Goal: Task Accomplishment & Management: Use online tool/utility

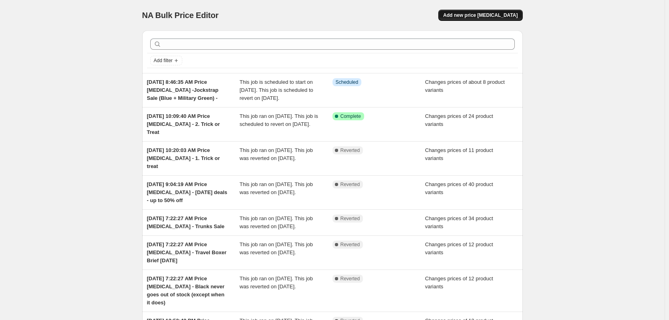
click at [489, 17] on span "Add new price [MEDICAL_DATA]" at bounding box center [480, 15] width 75 height 6
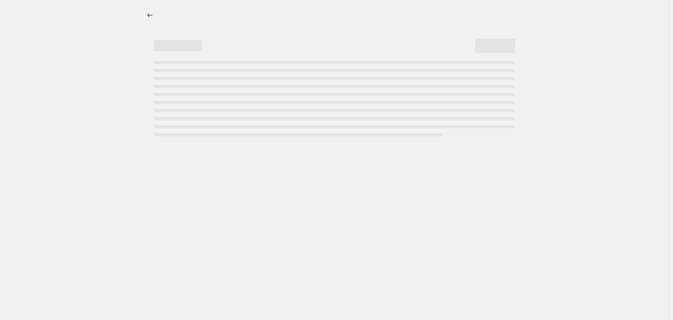
select select "percentage"
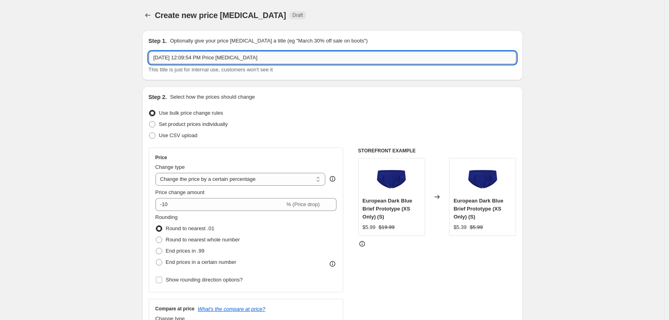
click at [293, 56] on input "[DATE] 12:09:54 PM Price [MEDICAL_DATA]" at bounding box center [333, 57] width 368 height 13
type input "[DATE] 12:09:54 PM Price [MEDICAL_DATA] - Black Boxer Briefs 34.99"
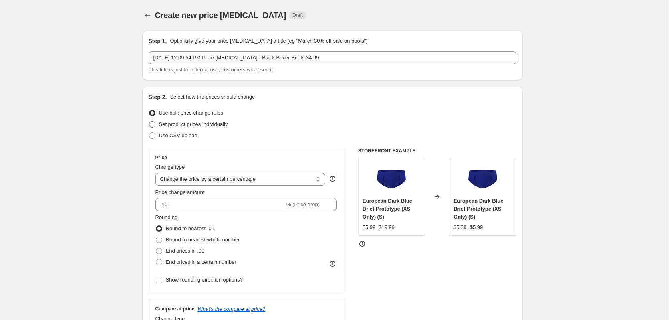
click at [169, 126] on span "Set product prices individually" at bounding box center [193, 124] width 69 height 6
click at [149, 121] on input "Set product prices individually" at bounding box center [149, 121] width 0 height 0
radio input "true"
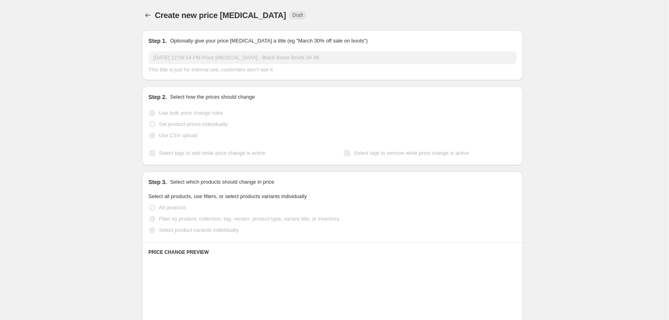
click at [211, 154] on span "Select tags to add while price change is active" at bounding box center [212, 153] width 107 height 6
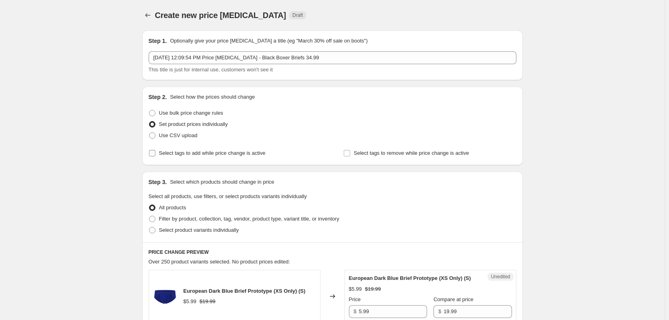
click at [211, 154] on span "Select tags to add while price change is active" at bounding box center [212, 153] width 107 height 6
click at [155, 154] on input "Select tags to add while price change is active" at bounding box center [152, 153] width 6 height 6
checkbox input "true"
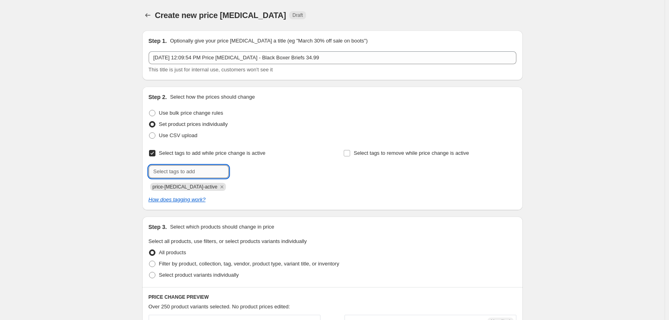
click at [215, 166] on input "text" at bounding box center [189, 171] width 80 height 13
type input "dc"
drag, startPoint x: 250, startPoint y: 170, endPoint x: 320, endPoint y: 168, distance: 70.1
click at [250, 170] on span "dc" at bounding box center [249, 171] width 6 height 6
click at [375, 155] on span "Select tags to remove while price change is active" at bounding box center [411, 153] width 115 height 6
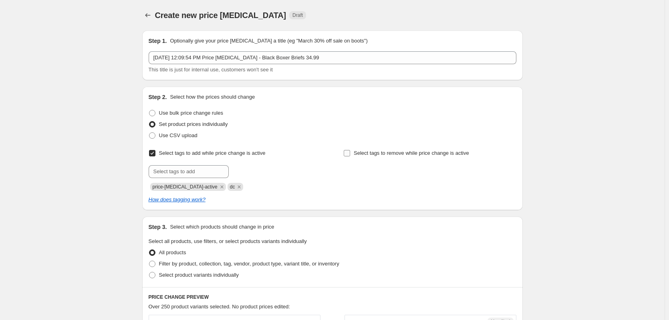
click at [350, 155] on input "Select tags to remove while price change is active" at bounding box center [347, 153] width 6 height 6
checkbox input "true"
click at [376, 174] on input "text" at bounding box center [383, 171] width 80 height 13
type input "dc"
click at [451, 174] on button "Add dc" at bounding box center [438, 170] width 26 height 11
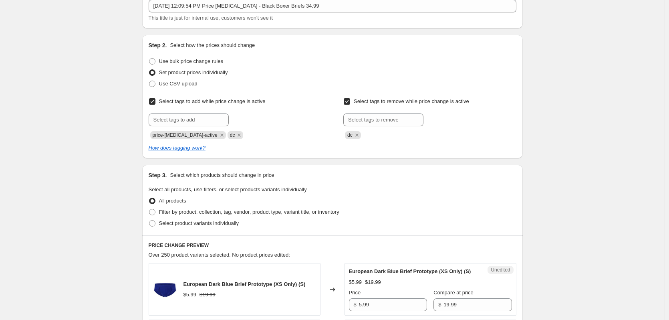
scroll to position [160, 0]
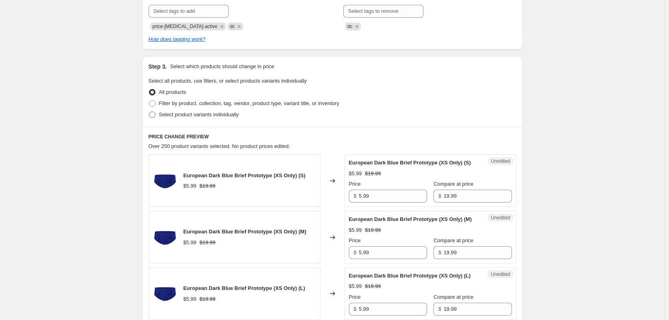
click at [191, 113] on span "Select product variants individually" at bounding box center [199, 114] width 80 height 6
click at [149, 112] on input "Select product variants individually" at bounding box center [149, 111] width 0 height 0
radio input "true"
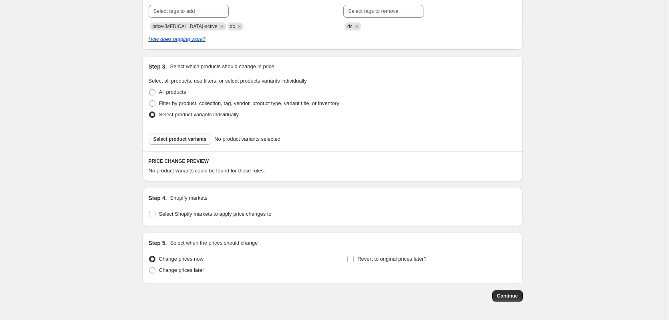
click at [188, 139] on span "Select product variants" at bounding box center [179, 139] width 53 height 6
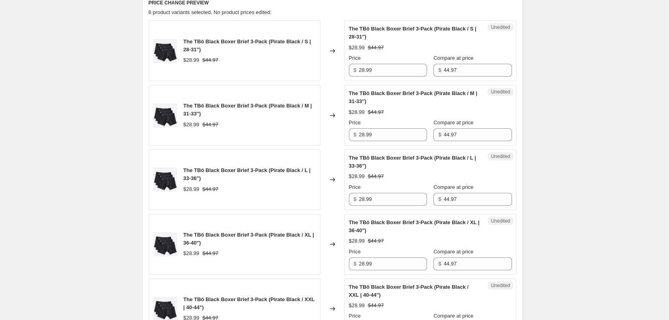
scroll to position [320, 0]
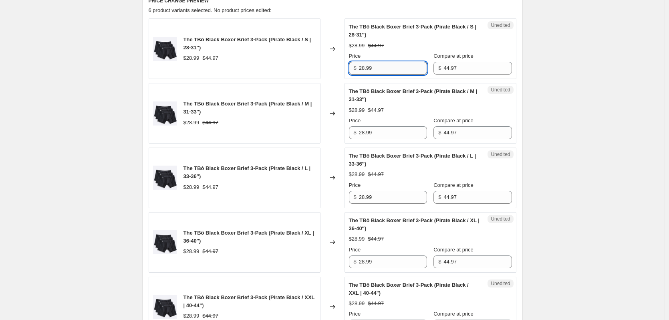
click at [405, 74] on input "28.99" at bounding box center [393, 68] width 68 height 13
type input "34.99"
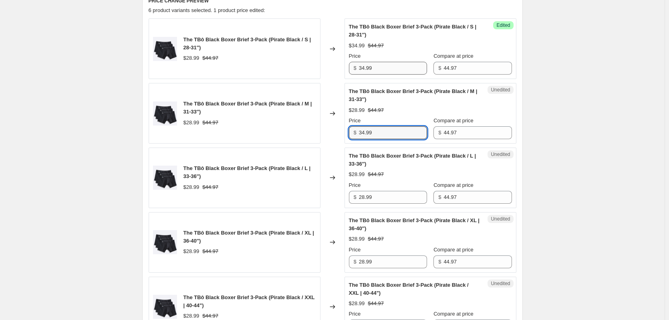
type input "34.99"
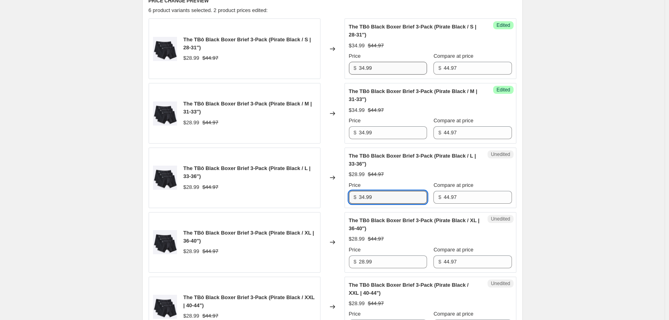
type input "34.99"
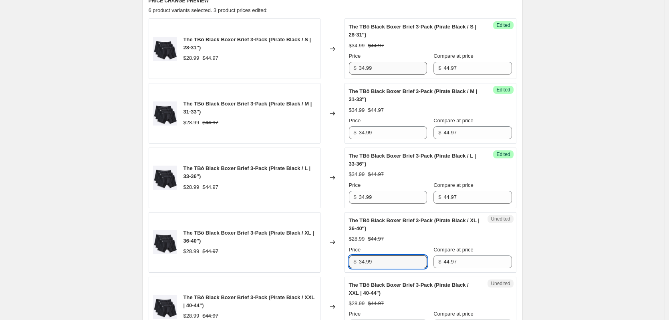
type input "34.99"
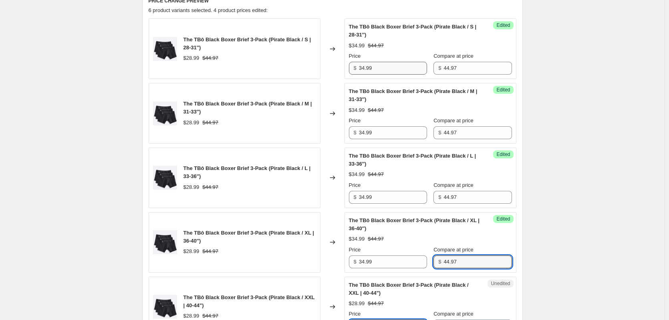
scroll to position [333, 0]
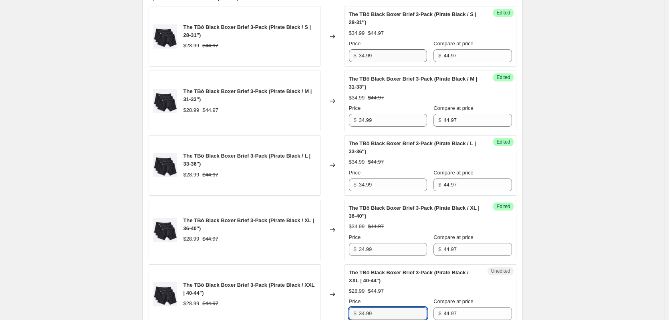
type input "34.99"
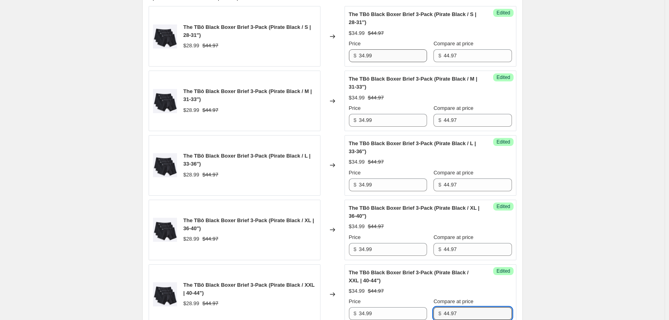
scroll to position [551, 0]
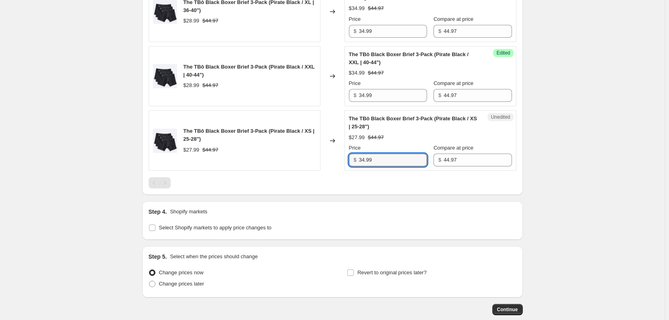
type input "34.99"
click at [195, 283] on span "Change prices later" at bounding box center [181, 283] width 45 height 6
click at [149, 281] on input "Change prices later" at bounding box center [149, 280] width 0 height 0
radio input "true"
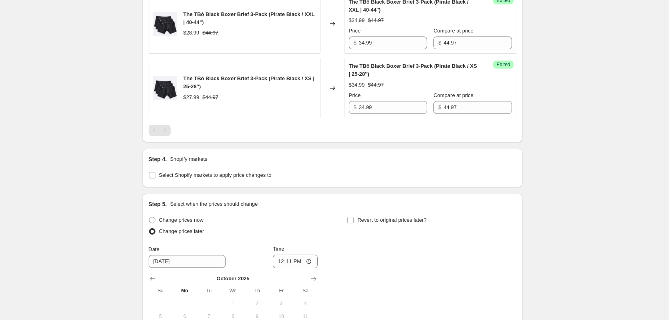
scroll to position [732, 0]
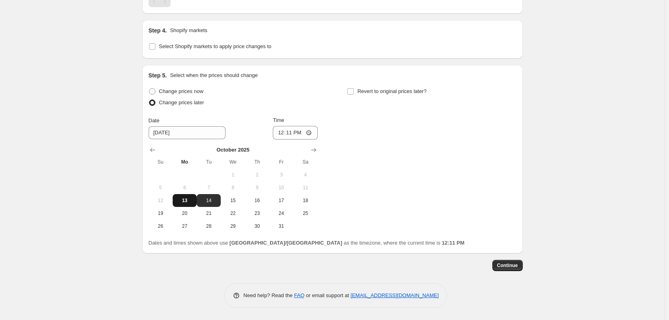
click at [185, 200] on span "13" at bounding box center [185, 200] width 18 height 6
type input "[DATE]"
click at [295, 133] on input "12:11" at bounding box center [295, 133] width 45 height 14
type input "16:30"
click at [414, 93] on span "Revert to original prices later?" at bounding box center [391, 91] width 69 height 6
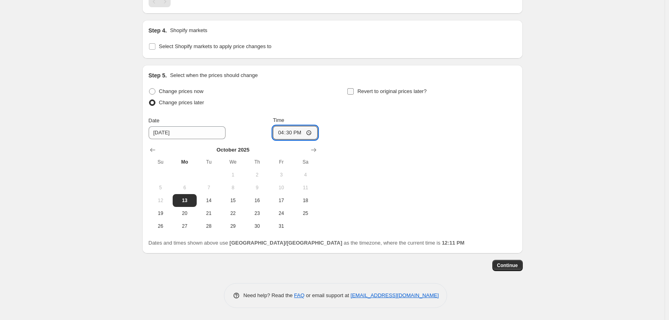
click at [354, 93] on input "Revert to original prices later?" at bounding box center [350, 91] width 6 height 6
checkbox input "true"
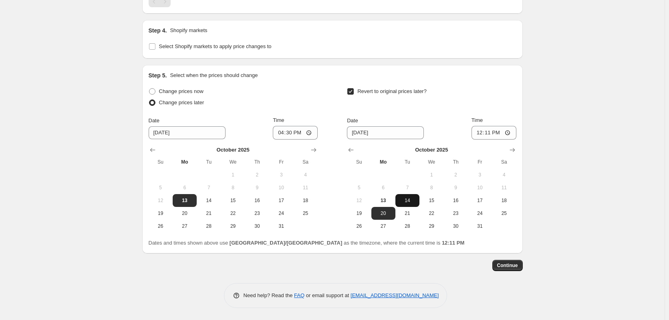
click at [411, 200] on span "14" at bounding box center [408, 200] width 18 height 6
type input "[DATE]"
click at [493, 135] on input "12:11" at bounding box center [493, 133] width 45 height 14
type input "16:30"
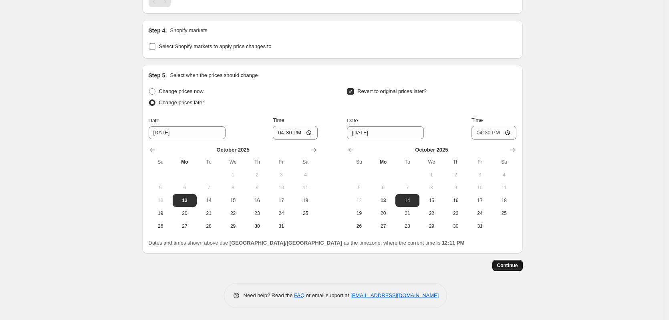
click at [503, 266] on span "Continue" at bounding box center [507, 265] width 21 height 6
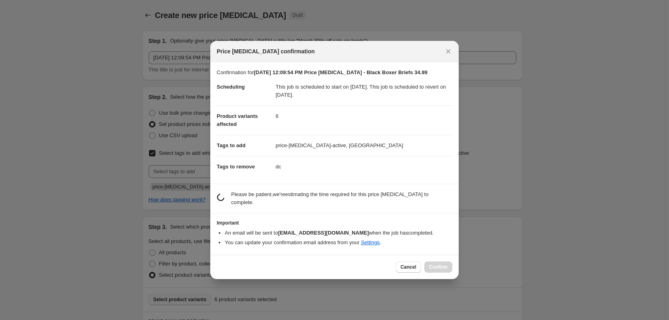
scroll to position [0, 0]
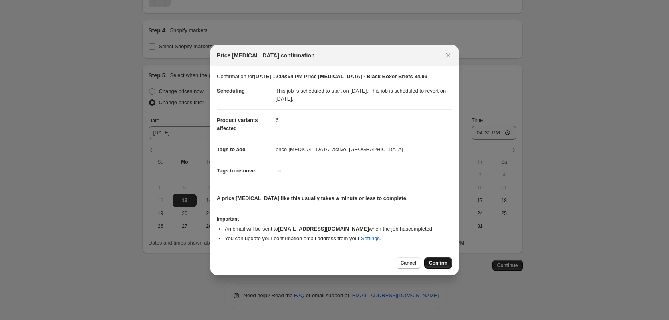
click at [440, 264] on span "Confirm" at bounding box center [438, 263] width 18 height 6
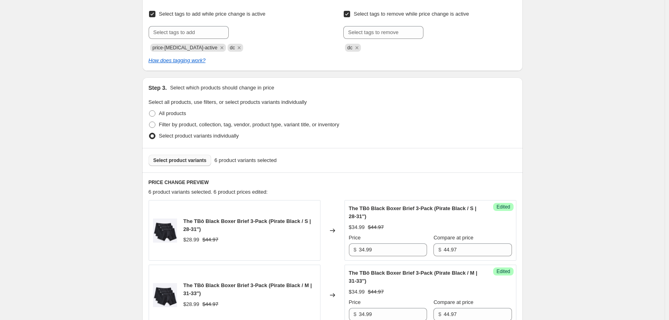
scroll to position [140, 0]
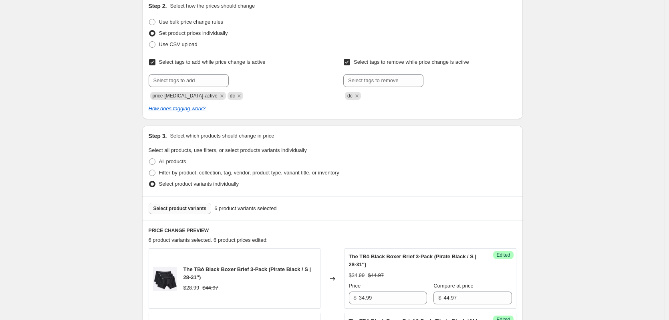
click at [179, 210] on span "Select product variants" at bounding box center [179, 208] width 53 height 6
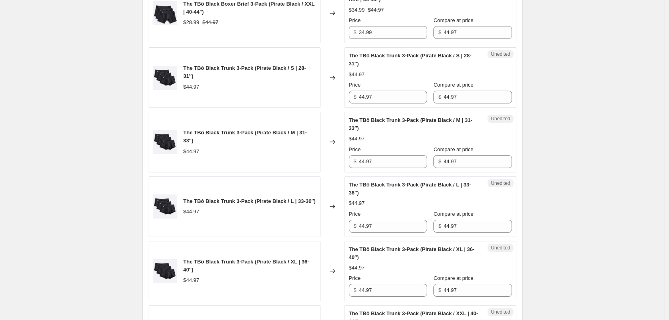
scroll to position [620, 0]
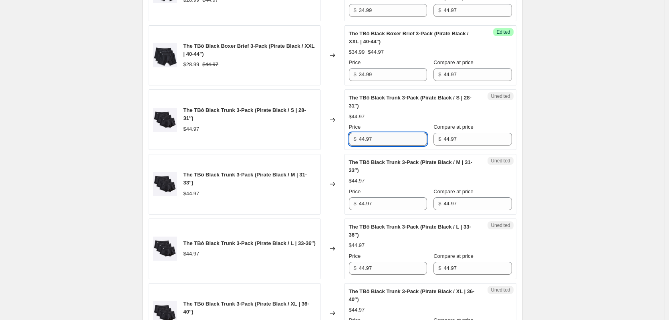
click at [379, 136] on input "44.97" at bounding box center [393, 139] width 68 height 13
type input "27.99"
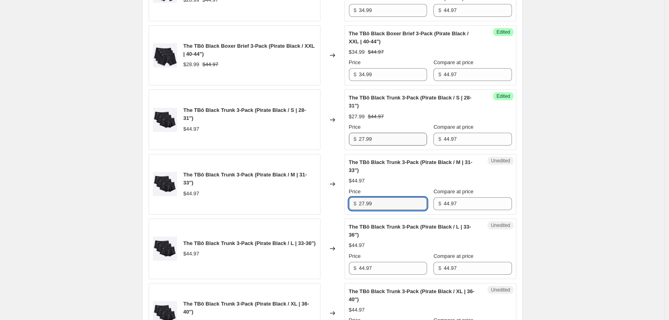
type input "27.99"
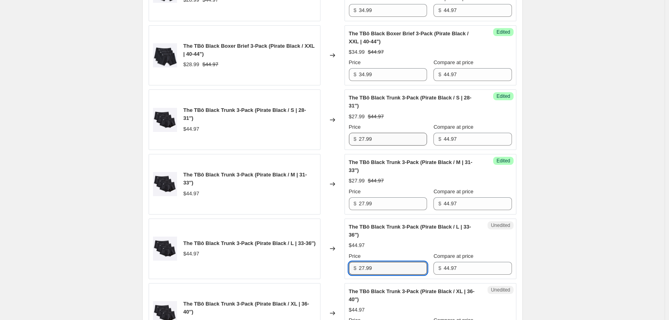
type input "27.99"
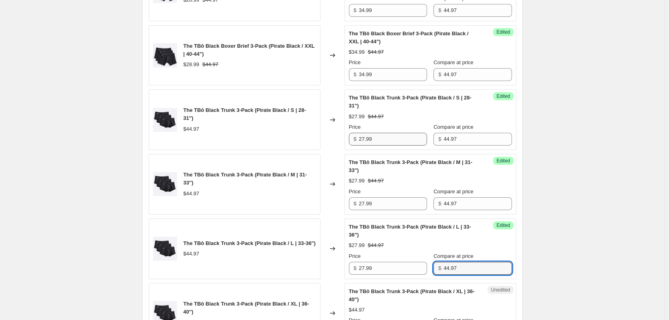
scroll to position [793, 0]
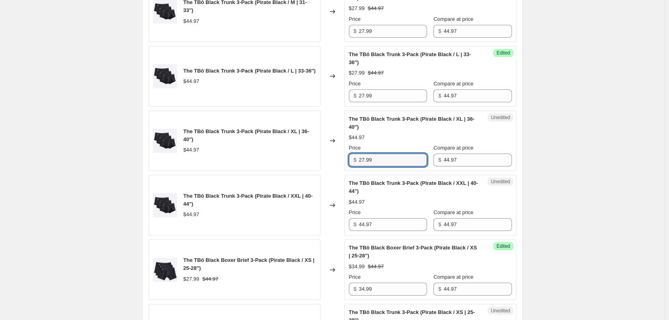
type input "27.99"
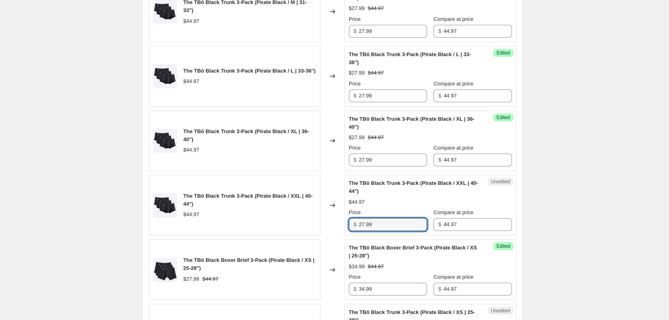
type input "27.99"
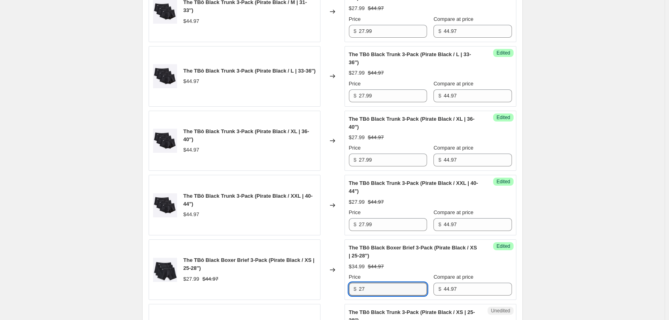
type input "2"
type input "34.99"
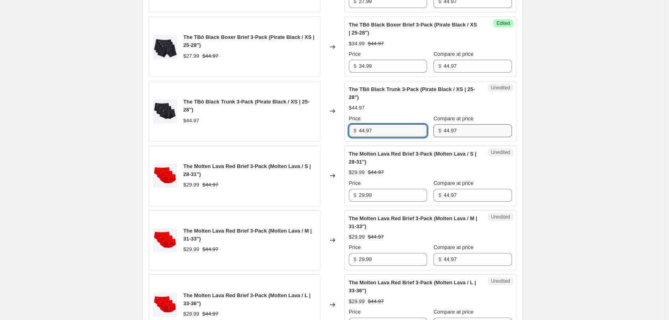
scroll to position [1026, 0]
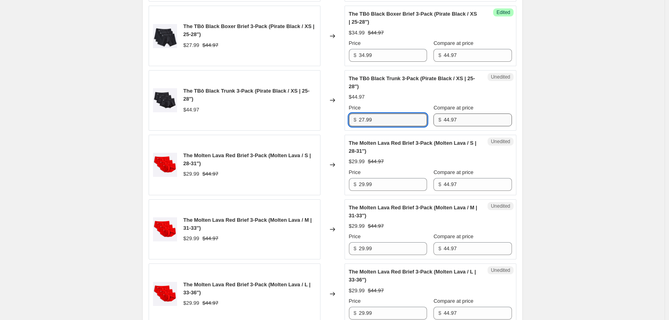
type input "27.99"
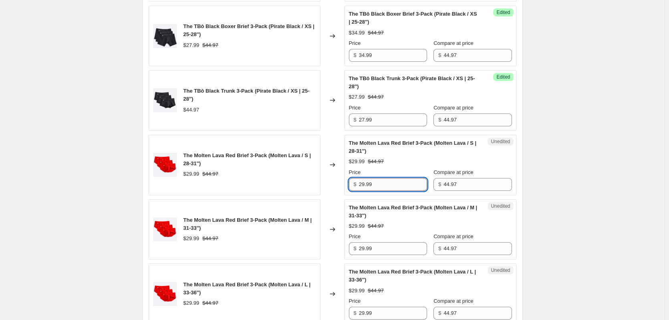
click at [387, 185] on input "29.99" at bounding box center [393, 184] width 68 height 13
type input "28.99"
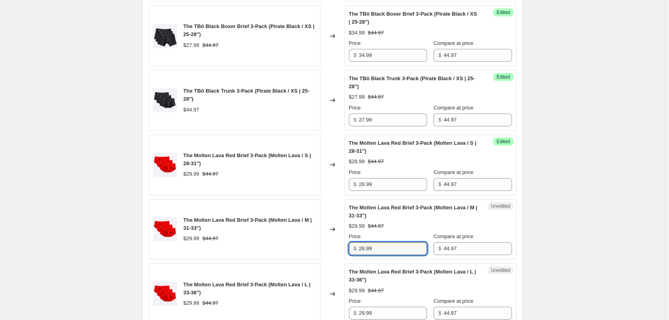
type input "28.99"
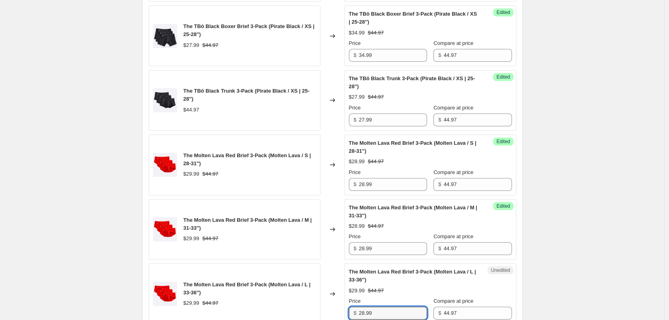
type input "28.99"
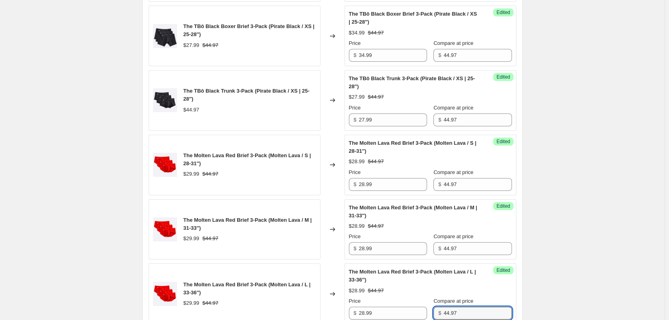
scroll to position [1244, 0]
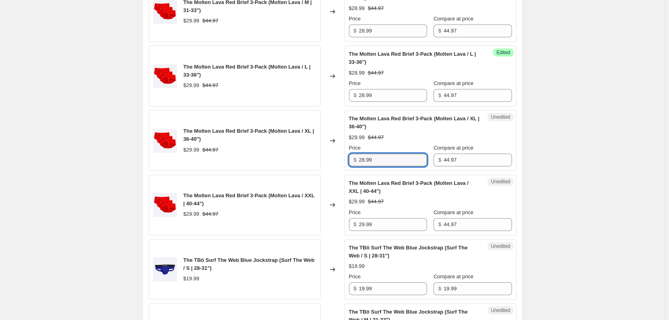
type input "28.99"
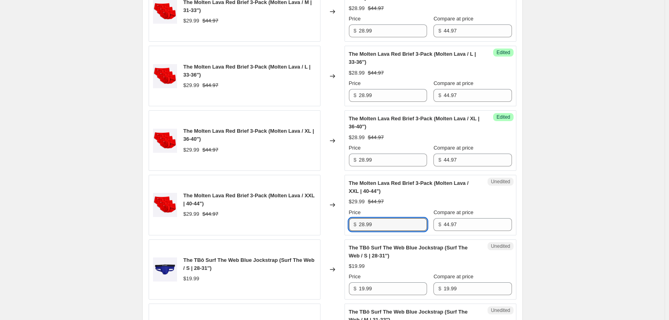
type input "28.99"
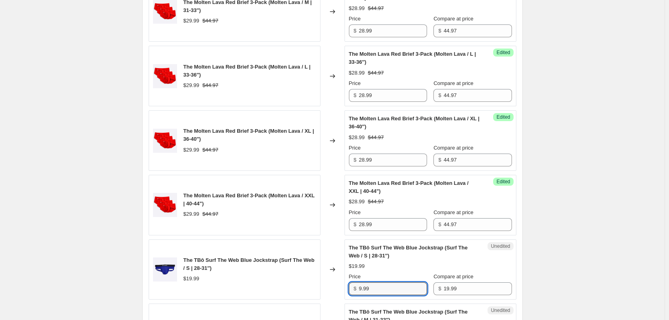
type input "9.99"
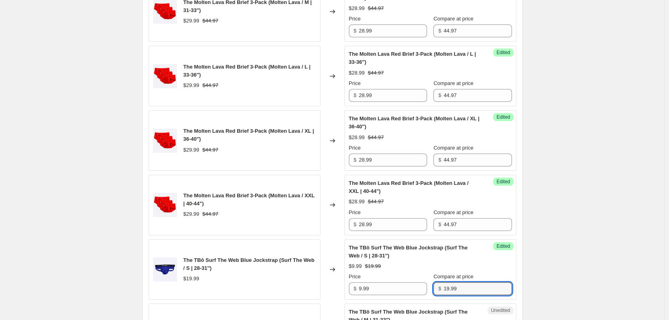
scroll to position [1437, 0]
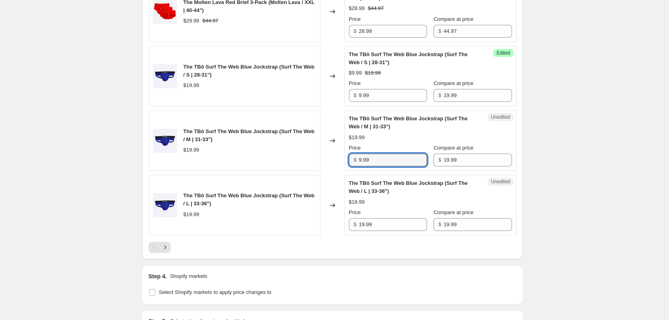
type input "9.99"
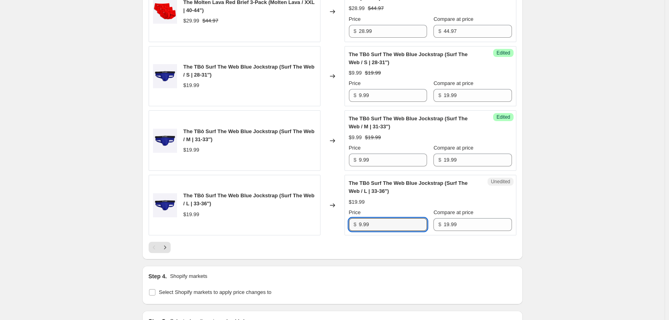
type input "9.99"
click at [167, 250] on icon "Next" at bounding box center [165, 247] width 8 height 8
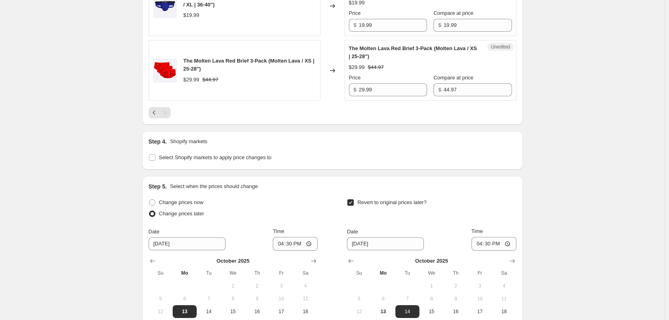
scroll to position [283, 0]
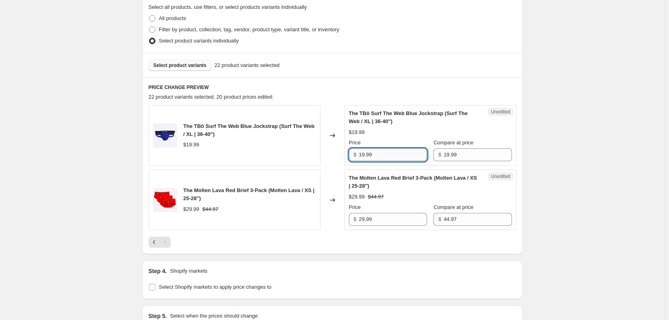
click at [397, 152] on input "19.99" at bounding box center [393, 154] width 68 height 13
type input "9.99"
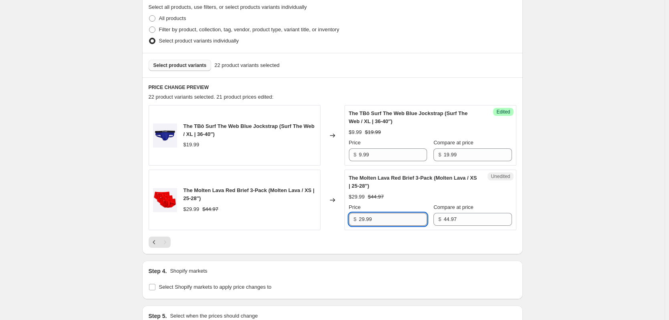
click at [400, 219] on input "29.99" at bounding box center [393, 219] width 68 height 13
click at [394, 223] on input "29.99" at bounding box center [393, 219] width 68 height 13
type input "28.99"
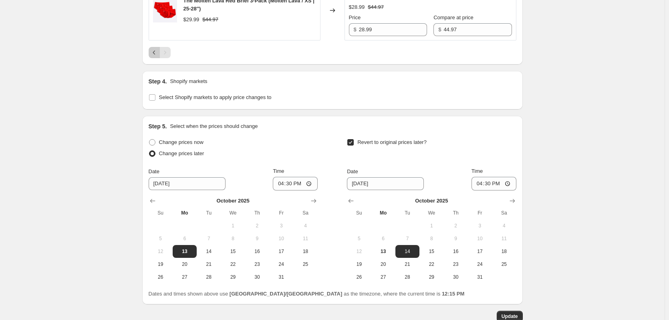
scroll to position [483, 0]
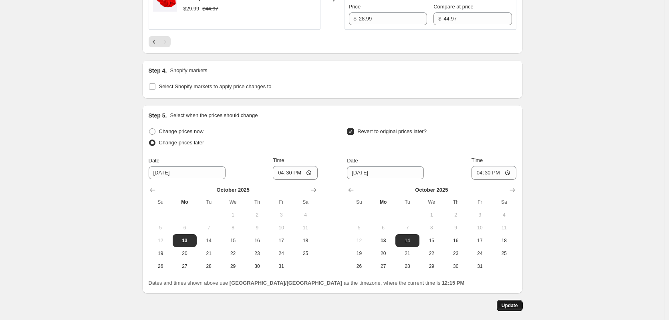
click at [517, 305] on span "Update" at bounding box center [510, 305] width 16 height 6
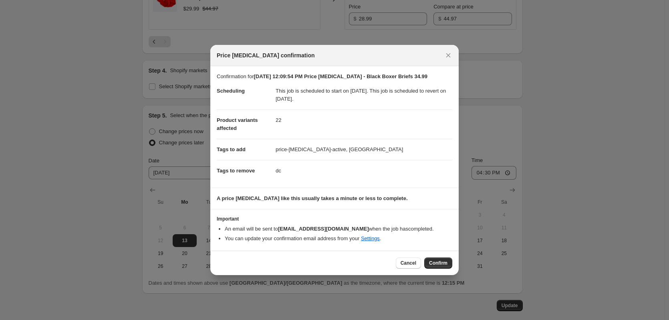
click at [435, 258] on button "Confirm" at bounding box center [438, 262] width 28 height 11
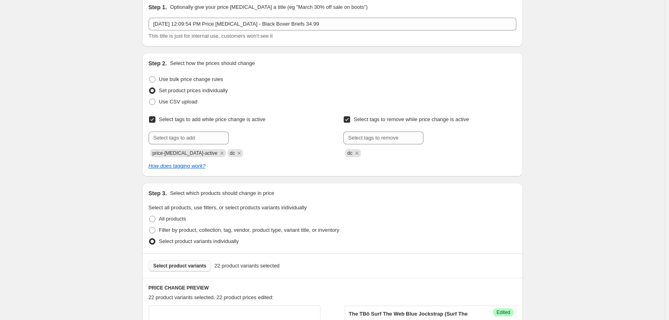
scroll to position [0, 0]
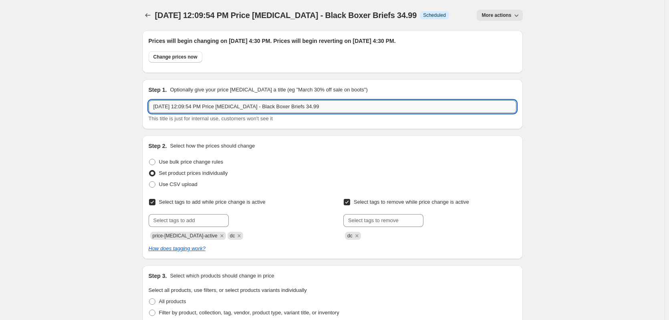
click at [304, 106] on input "[DATE] 12:09:54 PM Price [MEDICAL_DATA] - Black Boxer Briefs 34.99" at bounding box center [333, 106] width 368 height 13
click at [323, 106] on input "[DATE] 12:09:54 PM Price [MEDICAL_DATA] - Black Boxer Briefs 34.99" at bounding box center [333, 106] width 368 height 13
drag, startPoint x: 337, startPoint y: 106, endPoint x: 260, endPoint y: 109, distance: 77.3
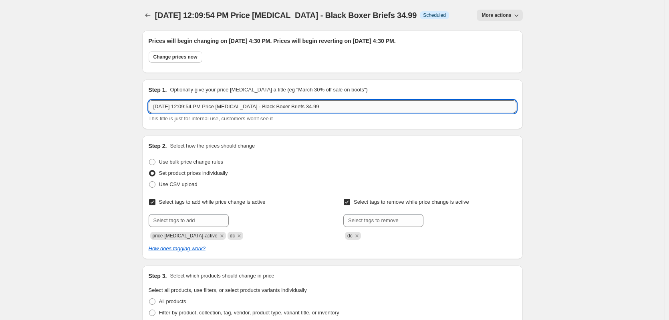
click at [260, 109] on input "[DATE] 12:09:54 PM Price [MEDICAL_DATA] - Black Boxer Briefs 34.99" at bounding box center [333, 106] width 368 height 13
paste input "TBô Trick or Treat Campaign - Purchaser 3-packs (L-XXL only)"
drag, startPoint x: 261, startPoint y: 107, endPoint x: 276, endPoint y: 107, distance: 15.2
click at [261, 107] on input "[DATE] 12:09:54 PM Price [MEDICAL_DATA] - TBô Trick or Treat Campaign - Purchas…" at bounding box center [333, 106] width 368 height 13
type input "[DATE] 12:09:54 PM Price [MEDICAL_DATA] - 3. TBô Trick or Treat Campaign - Purc…"
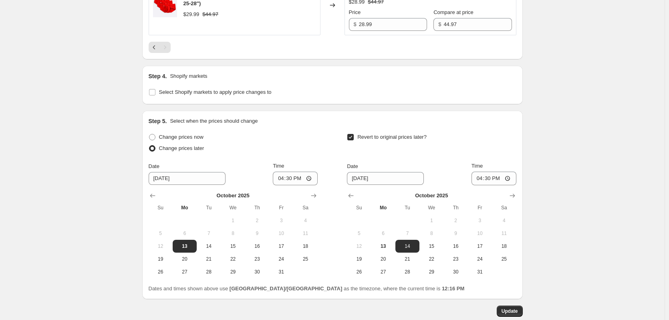
scroll to position [523, 0]
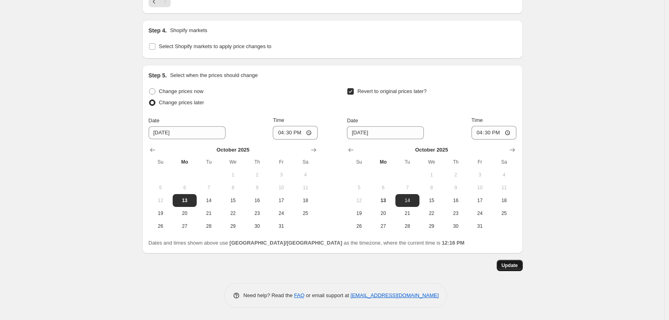
click at [512, 266] on span "Update" at bounding box center [510, 265] width 16 height 6
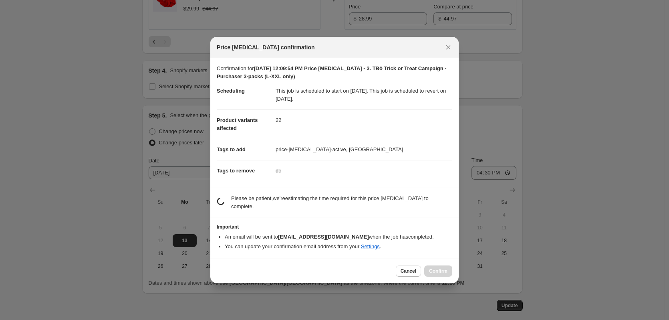
scroll to position [0, 0]
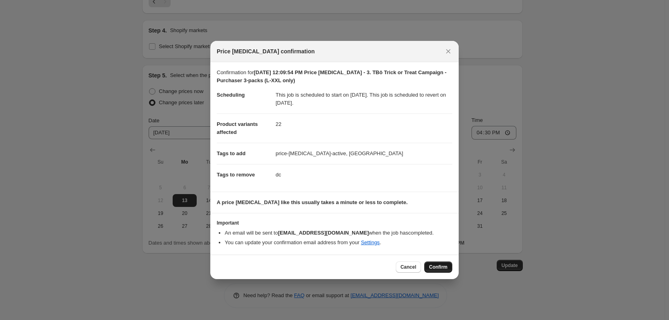
click at [432, 265] on span "Confirm" at bounding box center [438, 267] width 18 height 6
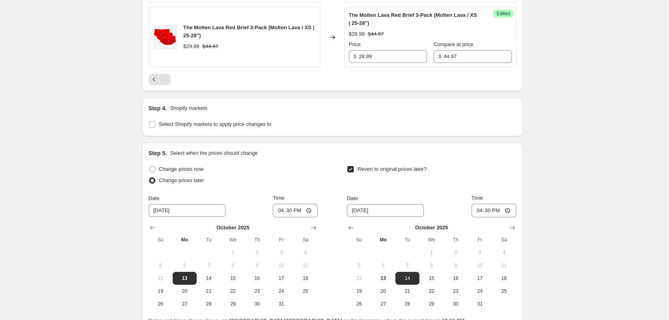
scroll to position [323, 0]
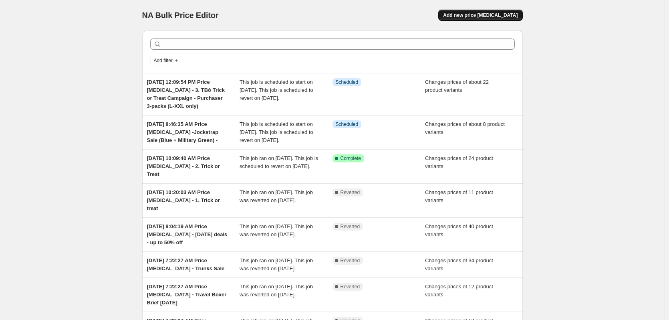
click at [471, 18] on button "Add new price [MEDICAL_DATA]" at bounding box center [480, 15] width 84 height 11
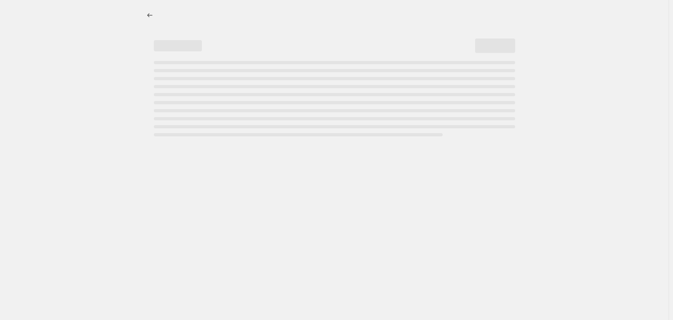
select select "percentage"
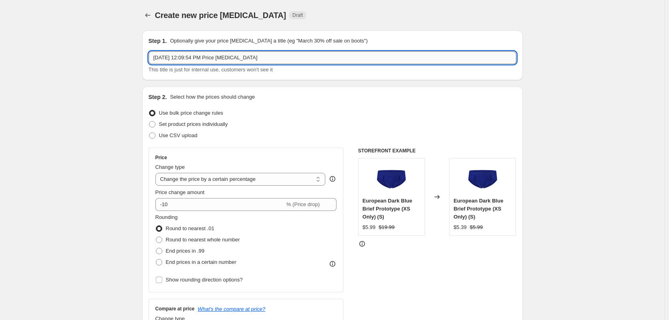
click at [270, 62] on input "[DATE] 12:09:54 PM Price [MEDICAL_DATA]" at bounding box center [333, 57] width 368 height 13
paste input "All Briefs Sale- up to 40% off"
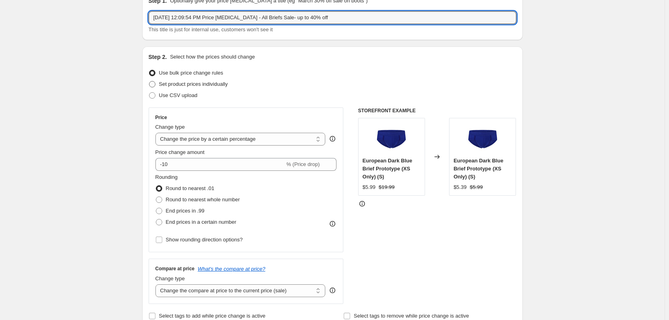
type input "[DATE] 12:09:54 PM Price [MEDICAL_DATA] - All Briefs Sale- up to 40% off"
click at [186, 85] on span "Set product prices individually" at bounding box center [193, 84] width 69 height 6
click at [149, 81] on input "Set product prices individually" at bounding box center [149, 81] width 0 height 0
radio input "true"
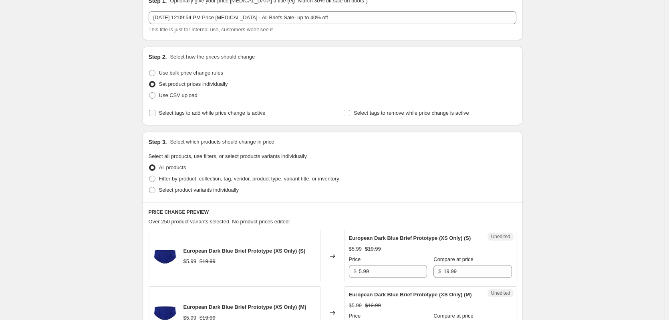
click at [156, 115] on span at bounding box center [152, 112] width 7 height 7
click at [155, 115] on input "Select tags to add while price change is active" at bounding box center [152, 113] width 6 height 6
checkbox input "true"
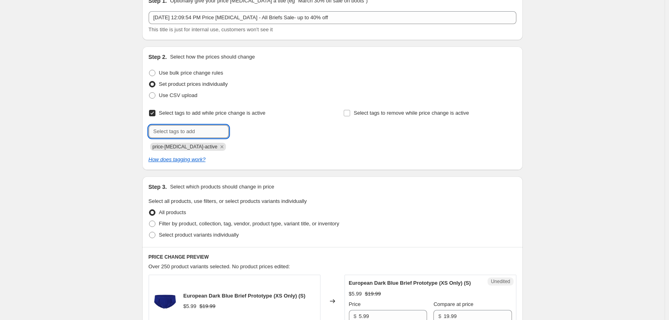
click at [183, 137] on input "text" at bounding box center [189, 131] width 80 height 13
type input "dc"
click at [248, 133] on span "dc" at bounding box center [249, 131] width 6 height 6
click at [367, 113] on span "Select tags to remove while price change is active" at bounding box center [411, 113] width 115 height 6
click at [350, 113] on input "Select tags to remove while price change is active" at bounding box center [347, 113] width 6 height 6
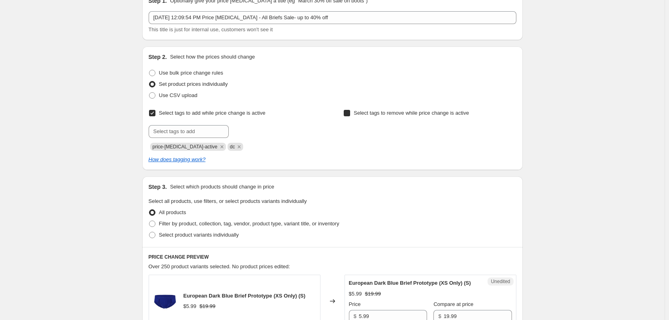
checkbox input "true"
click at [381, 135] on input "text" at bounding box center [383, 131] width 80 height 13
type input "dc"
click at [436, 130] on b "Add" at bounding box center [434, 131] width 9 height 6
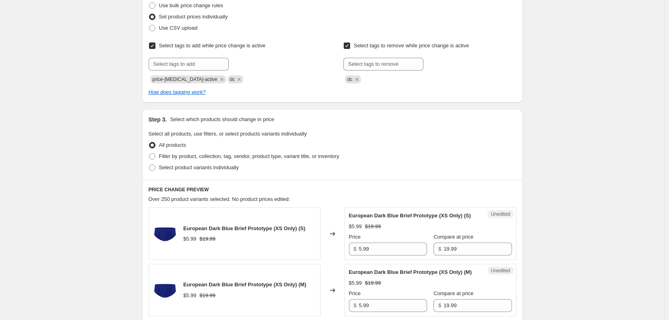
scroll to position [200, 0]
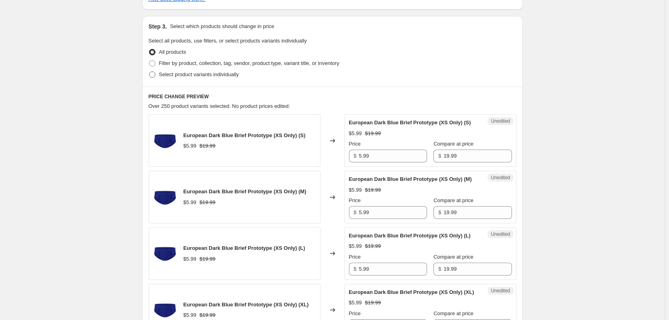
click at [180, 73] on span "Select product variants individually" at bounding box center [199, 74] width 80 height 6
click at [149, 72] on input "Select product variants individually" at bounding box center [149, 71] width 0 height 0
radio input "true"
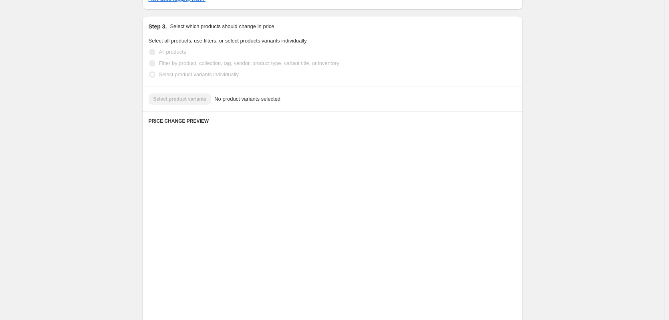
scroll to position [191, 0]
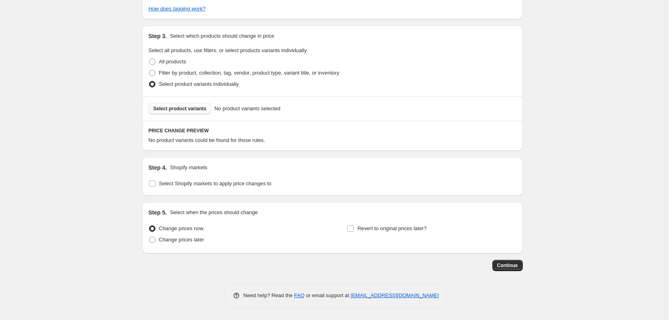
click at [181, 111] on span "Select product variants" at bounding box center [179, 108] width 53 height 6
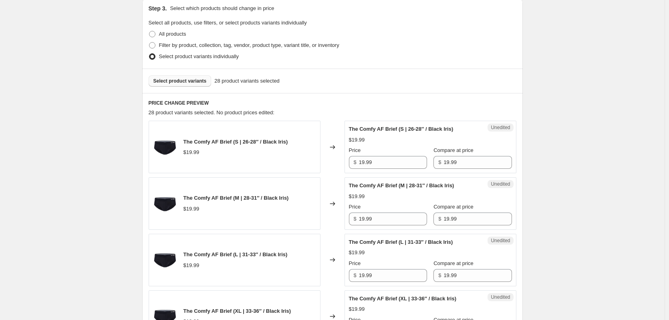
scroll to position [271, 0]
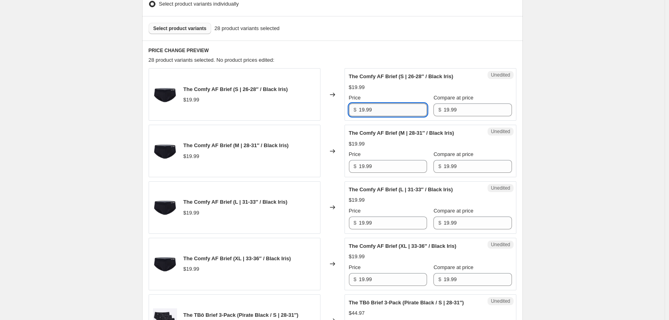
click at [396, 108] on input "19.99" at bounding box center [393, 109] width 68 height 13
type input "9.99"
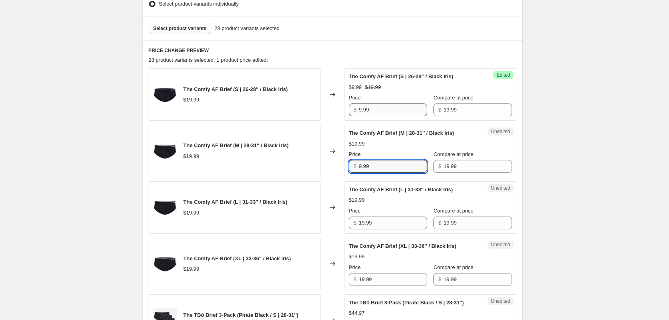
type input "9.99"
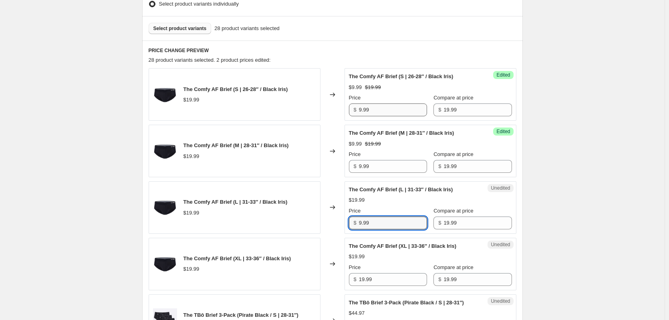
type input "9.99"
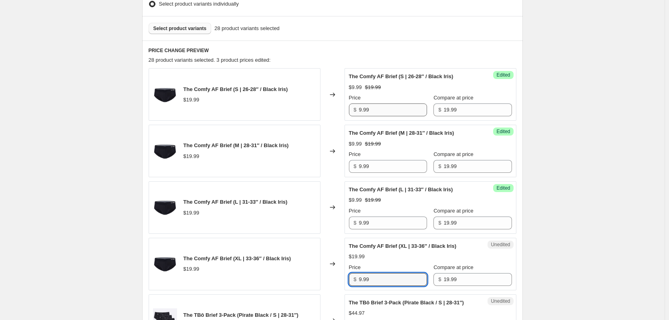
type input "9.99"
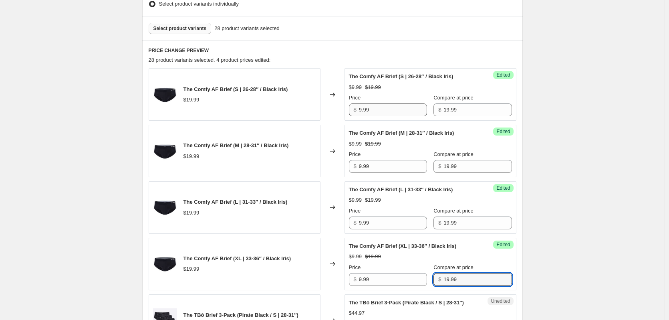
scroll to position [446, 0]
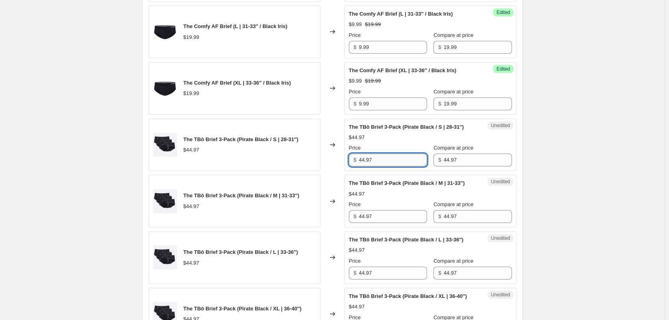
click at [393, 157] on input "44.97" at bounding box center [393, 159] width 68 height 13
type input "26.99"
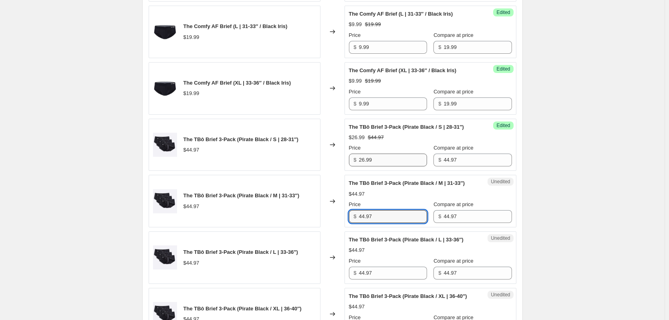
type input "0"
type input "26.99"
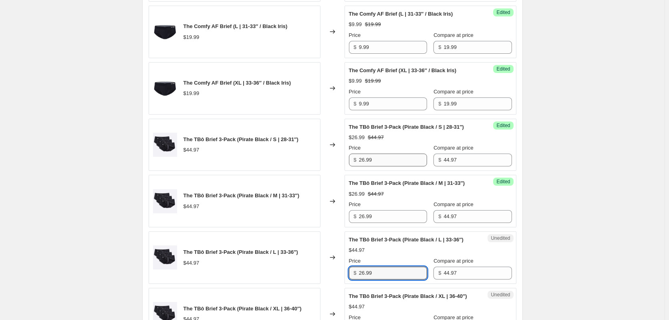
type input "26.99"
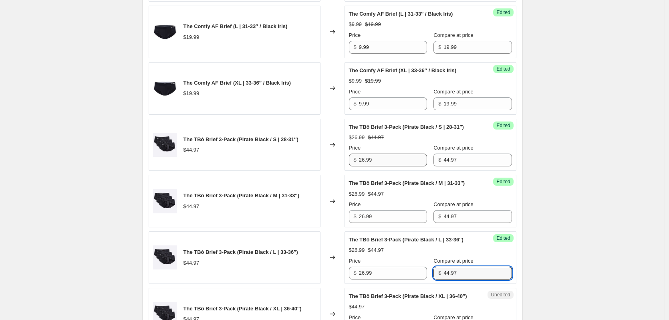
scroll to position [632, 0]
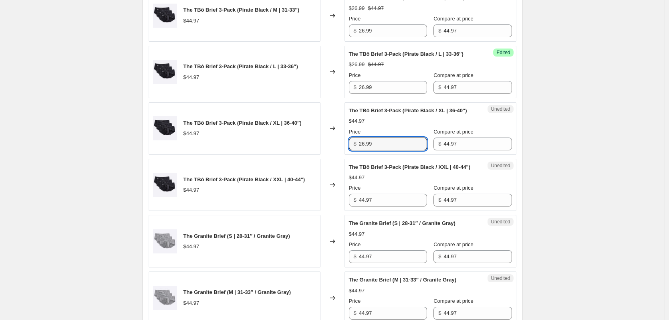
type input "26.99"
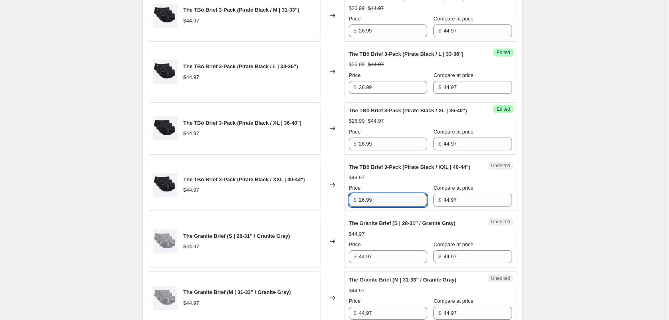
type input "26.99"
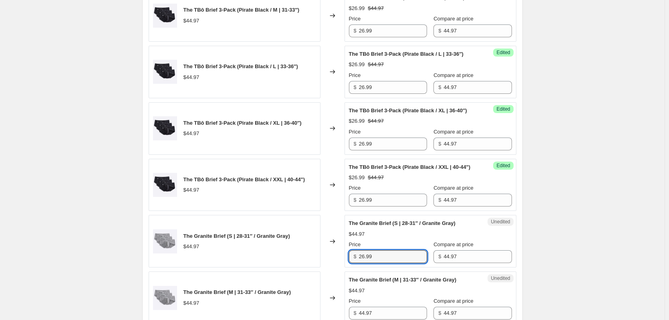
type input "26.99"
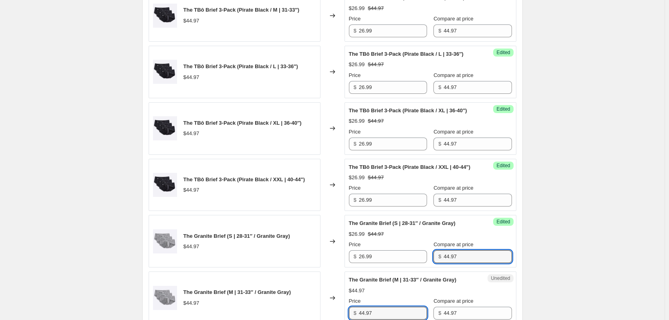
scroll to position [809, 0]
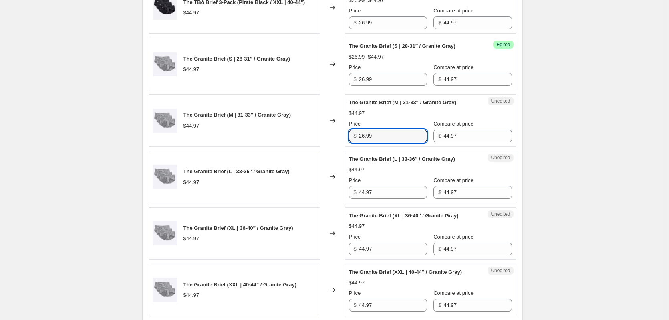
type input "26.99"
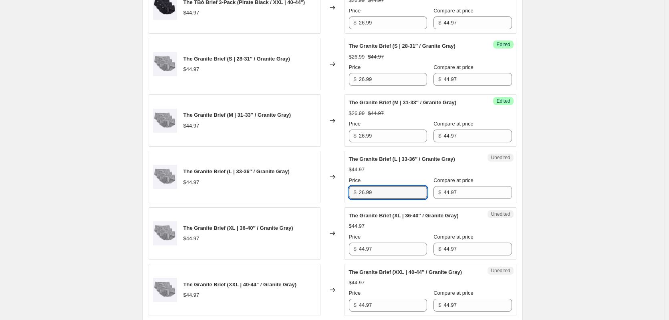
type input "26.99"
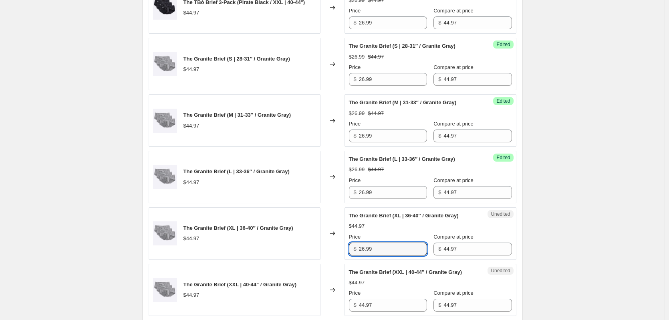
type input "26.99"
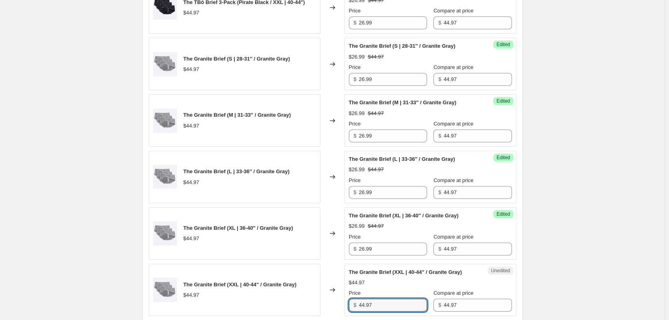
scroll to position [978, 0]
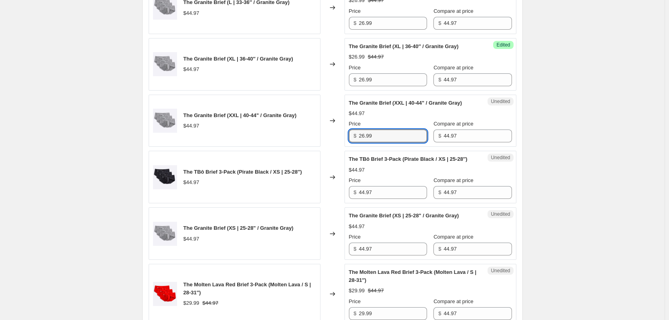
type input "26.99"
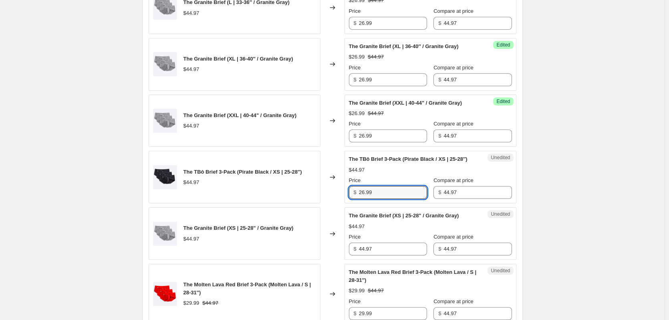
type input "26.99"
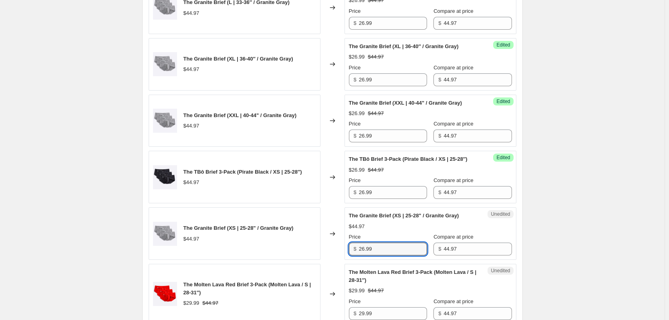
type input "26.99"
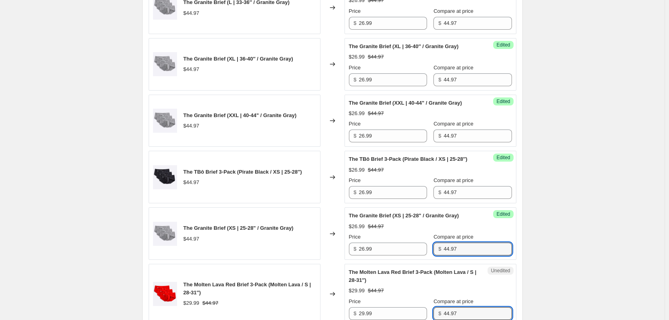
scroll to position [1163, 0]
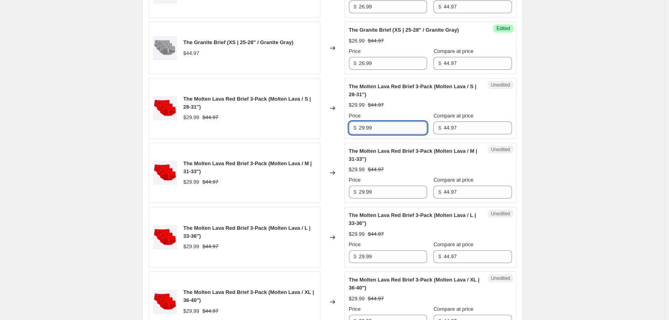
click at [393, 134] on input "29.99" at bounding box center [393, 127] width 68 height 13
type input "28.99"
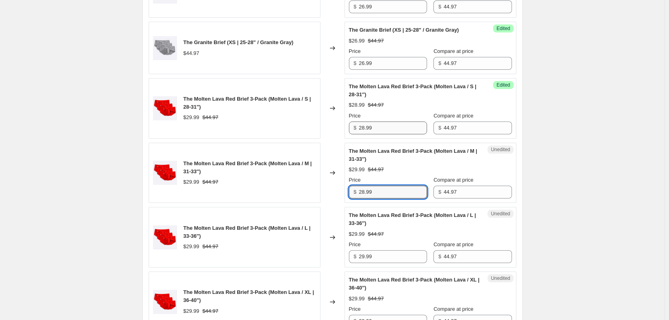
type input "28.99"
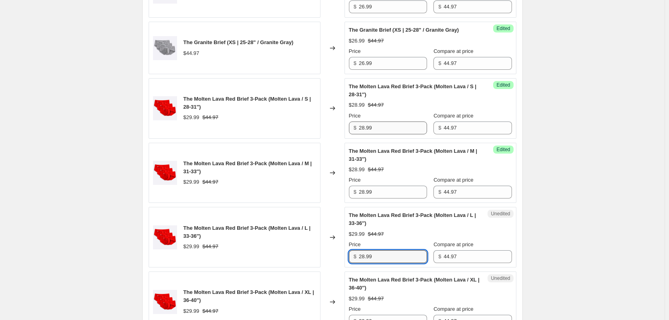
type input "28.99"
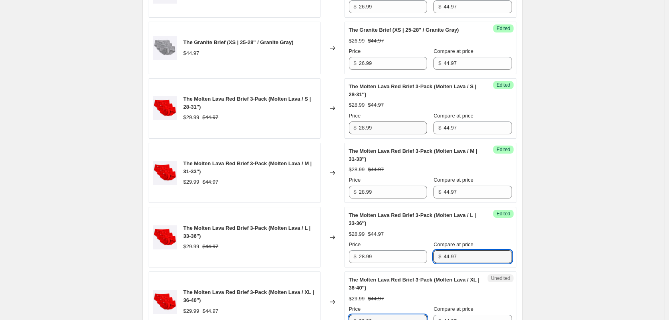
scroll to position [1356, 0]
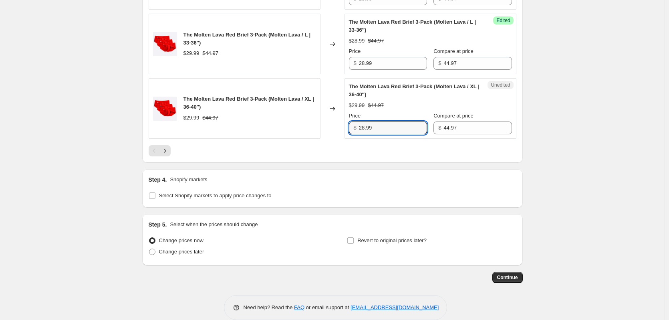
type input "28.99"
click at [171, 156] on button "Next" at bounding box center [164, 150] width 11 height 11
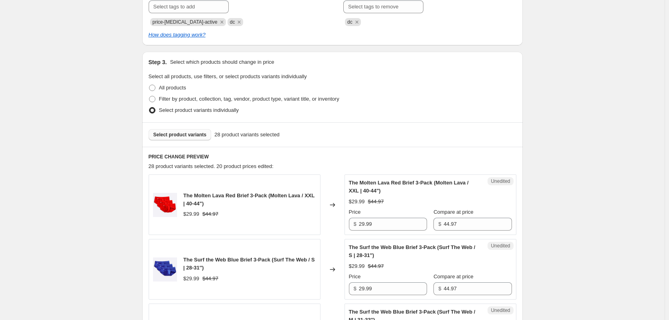
scroll to position [163, 0]
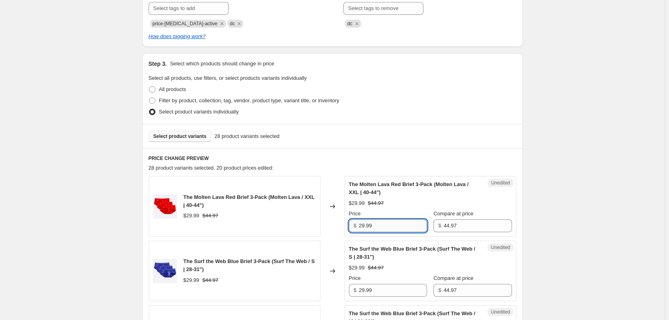
click at [385, 226] on input "29.99" at bounding box center [393, 225] width 68 height 13
type input "28.99"
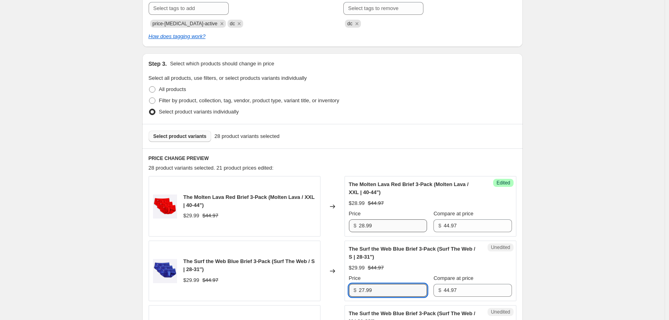
type input "27.99"
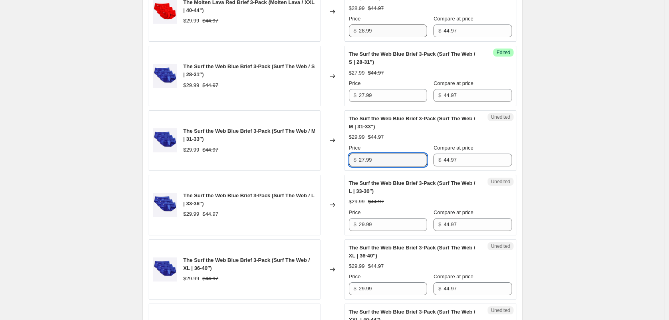
type input "27.99"
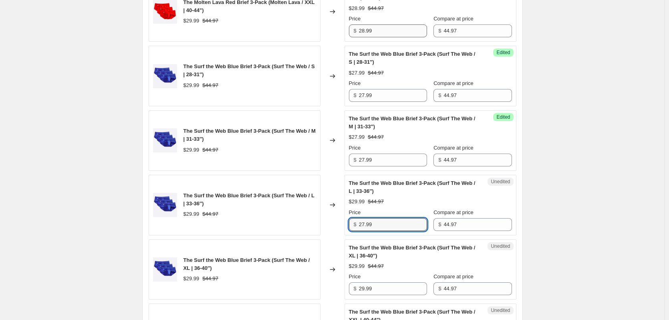
type input "27.99"
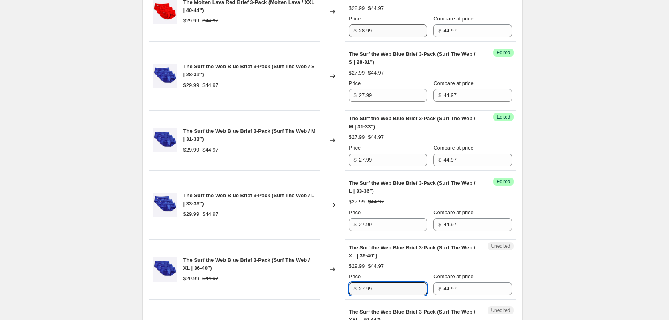
type input "27.99"
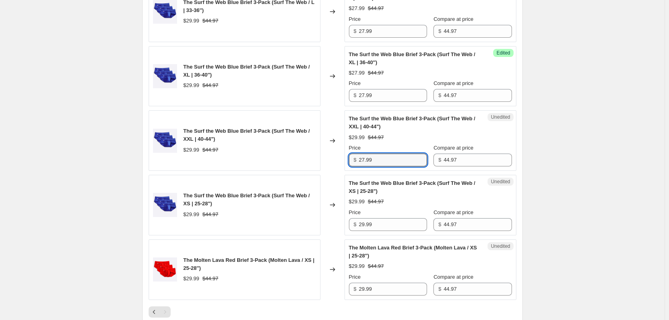
type input "27.99"
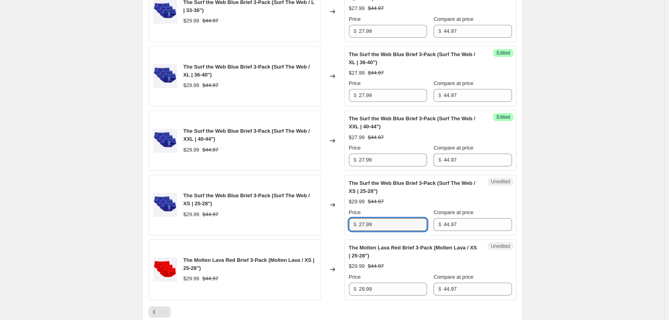
type input "27.99"
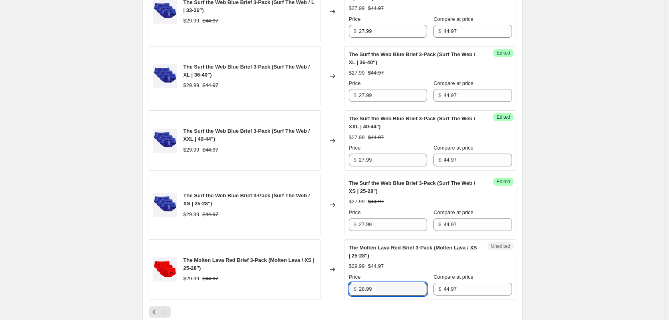
type input "28.99"
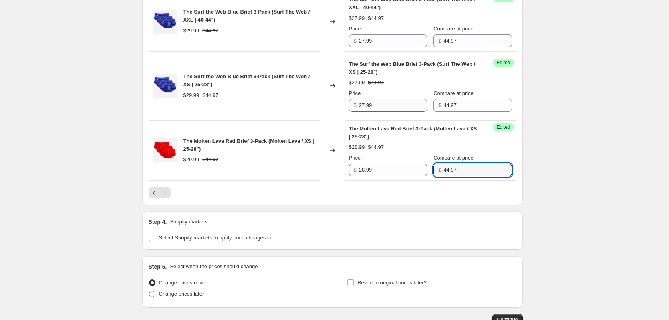
scroll to position [724, 0]
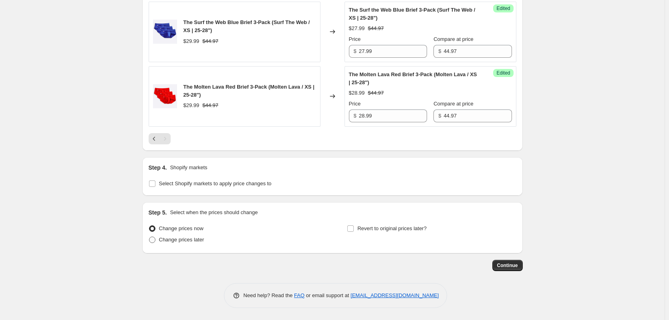
click at [178, 243] on span "Change prices later" at bounding box center [181, 240] width 45 height 8
click at [149, 237] on input "Change prices later" at bounding box center [149, 236] width 0 height 0
radio input "true"
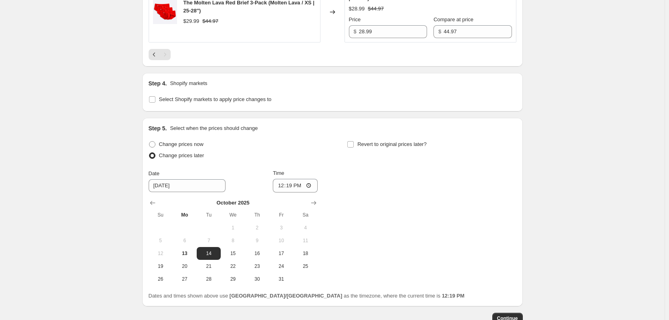
scroll to position [844, 0]
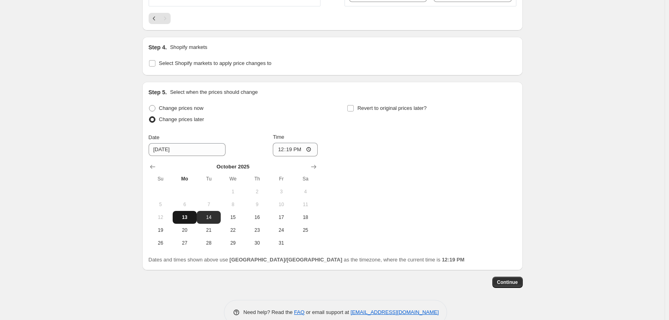
click at [190, 216] on span "13" at bounding box center [185, 217] width 18 height 6
type input "[DATE]"
click at [298, 153] on input "12:19" at bounding box center [295, 150] width 45 height 14
click at [294, 151] on input "16:00" at bounding box center [295, 150] width 45 height 14
type input "17:00"
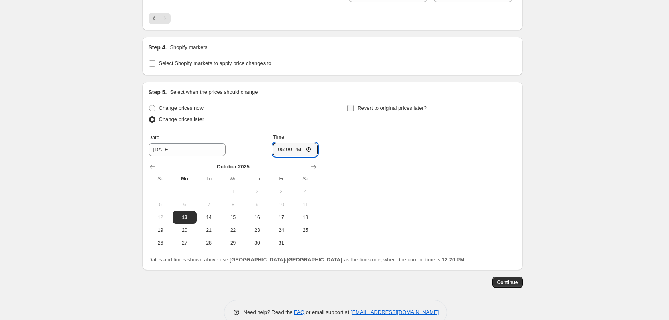
click at [420, 110] on span "Revert to original prices later?" at bounding box center [391, 108] width 69 height 6
click at [354, 110] on input "Revert to original prices later?" at bounding box center [350, 108] width 6 height 6
checkbox input "true"
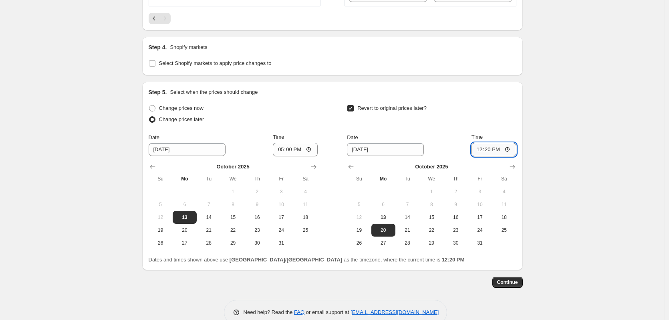
click at [491, 152] on input "12:20" at bounding box center [493, 150] width 45 height 14
click at [415, 216] on span "14" at bounding box center [408, 217] width 18 height 6
type input "[DATE]"
click at [491, 153] on input "12:20" at bounding box center [493, 150] width 45 height 14
click at [489, 154] on input "17:00" at bounding box center [493, 150] width 45 height 14
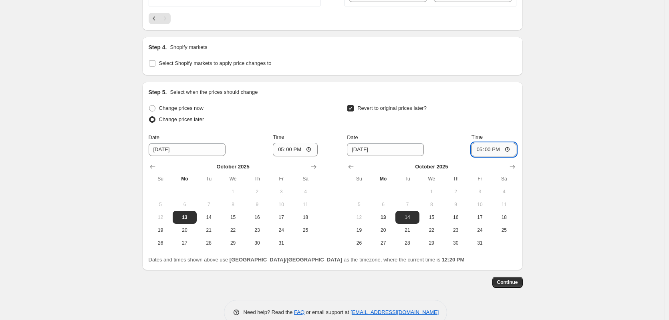
click at [493, 151] on input "17:00" at bounding box center [493, 150] width 45 height 14
click at [500, 287] on button "Continue" at bounding box center [507, 281] width 30 height 11
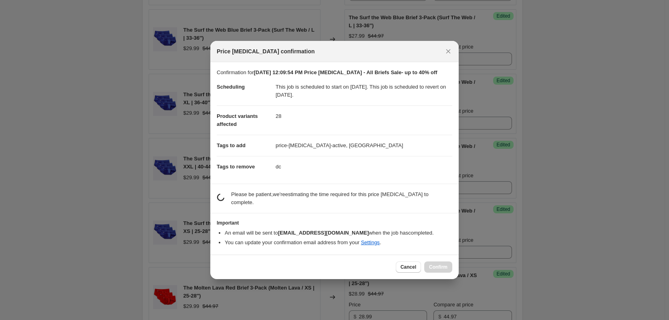
scroll to position [0, 0]
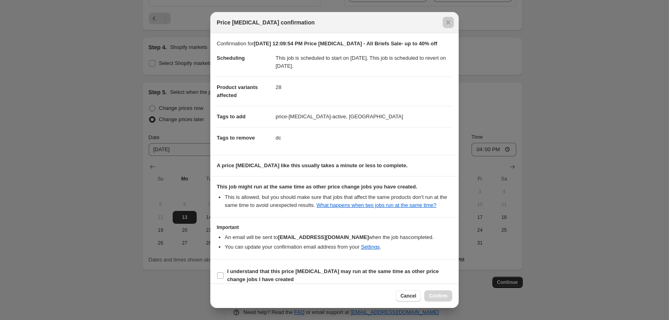
click at [636, 94] on div at bounding box center [334, 160] width 669 height 320
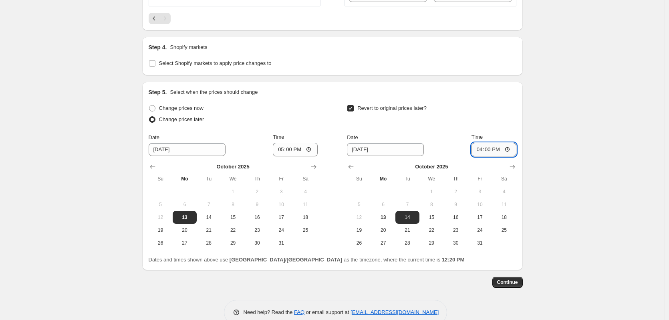
click at [491, 150] on input "16:00" at bounding box center [493, 150] width 45 height 14
type input "17:00"
click at [520, 287] on button "Continue" at bounding box center [507, 281] width 30 height 11
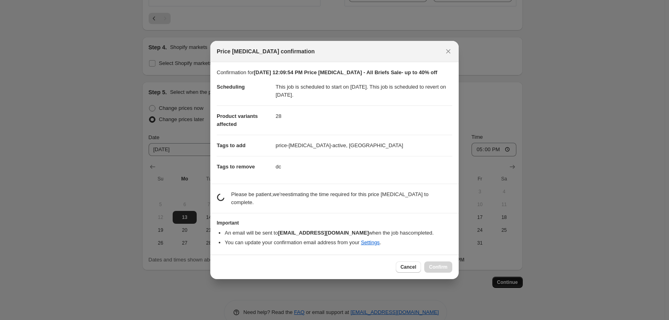
scroll to position [0, 0]
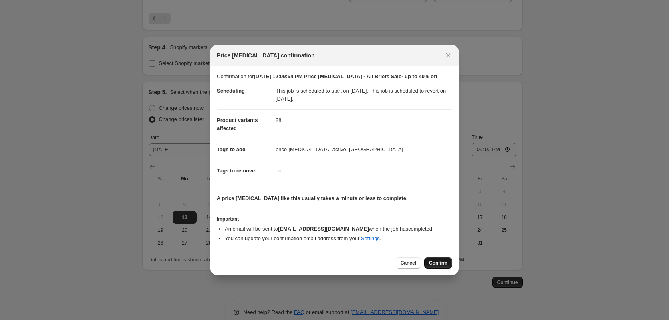
click at [438, 260] on span "Confirm" at bounding box center [438, 263] width 18 height 6
type input "[DATE] 12:09:54 PM Price [MEDICAL_DATA] - All Briefs Sale- up to 40% off"
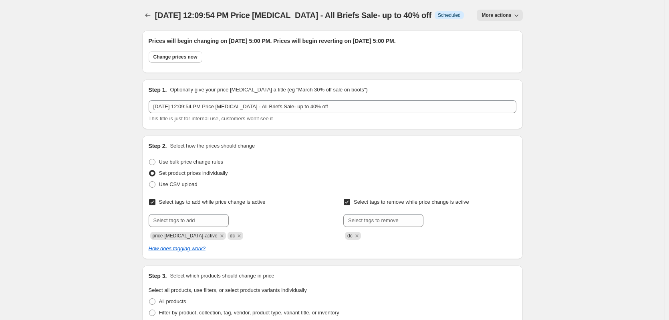
scroll to position [844, 0]
